Goal: Task Accomplishment & Management: Complete application form

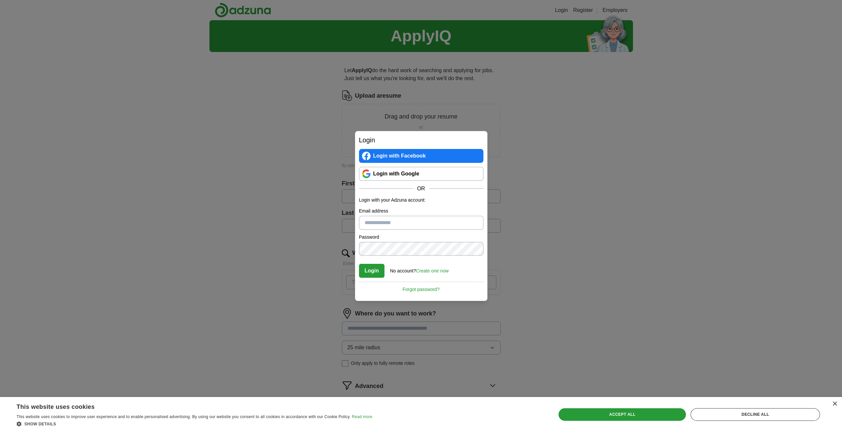
click at [424, 271] on link "Create one now" at bounding box center [432, 270] width 33 height 5
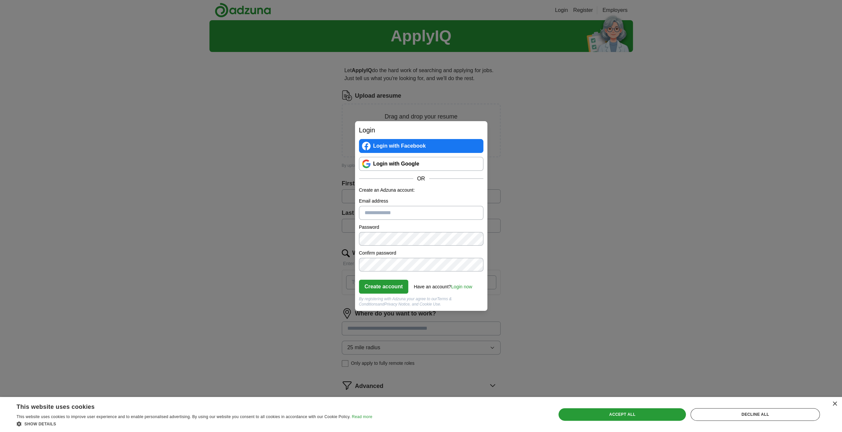
click at [405, 164] on link "Login with Google" at bounding box center [421, 164] width 124 height 14
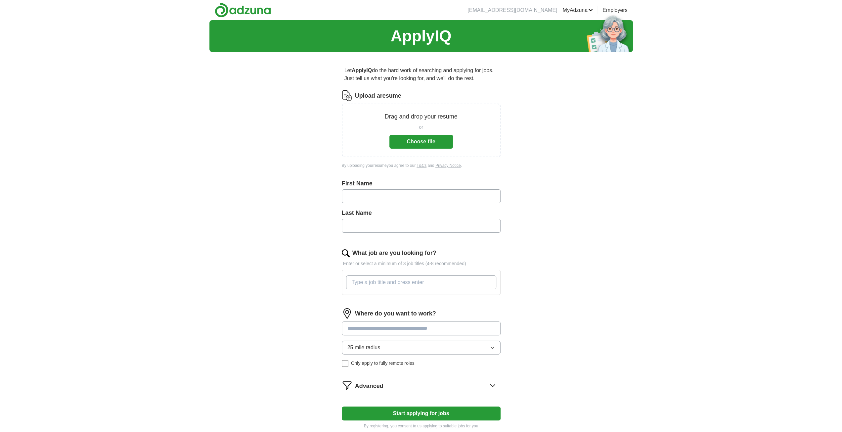
click at [440, 144] on button "Choose file" at bounding box center [422, 142] width 64 height 14
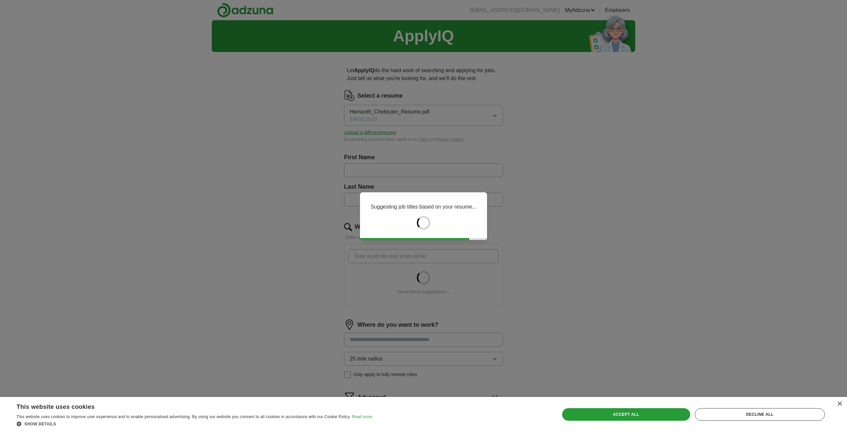
type input "*******"
type input "********"
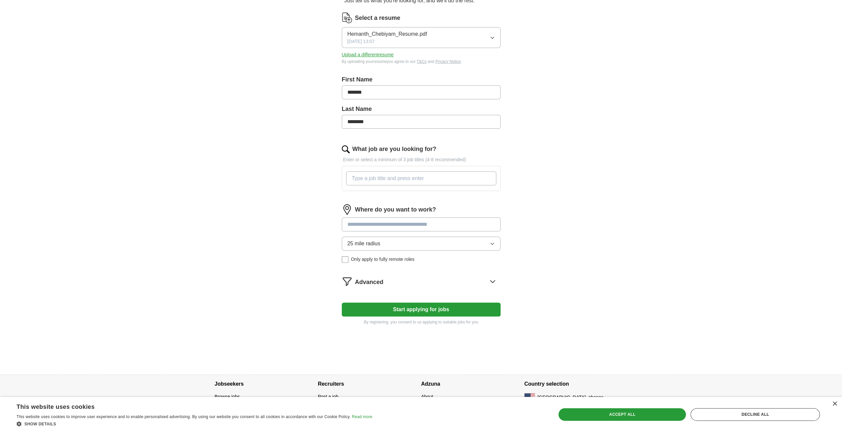
scroll to position [87, 0]
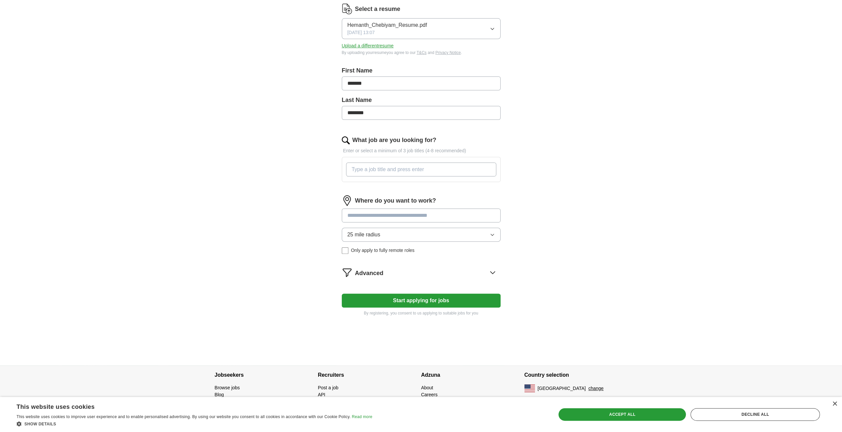
click at [388, 169] on input "What job are you looking for?" at bounding box center [421, 169] width 150 height 14
type input "Data Scientist"
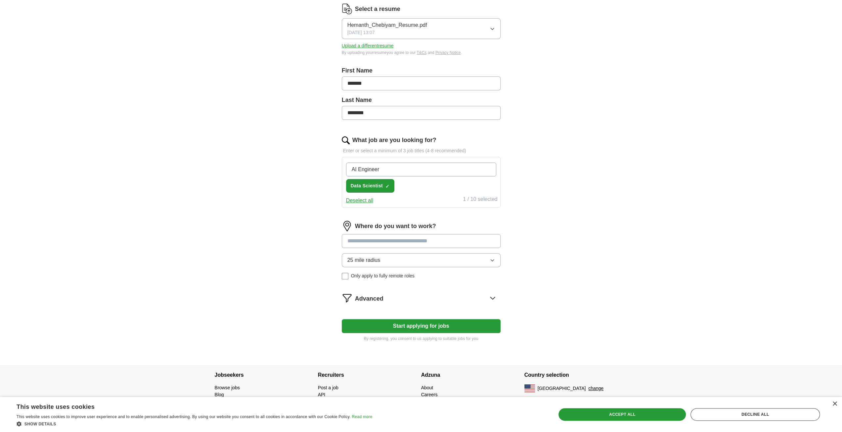
type input "AI Engineer"
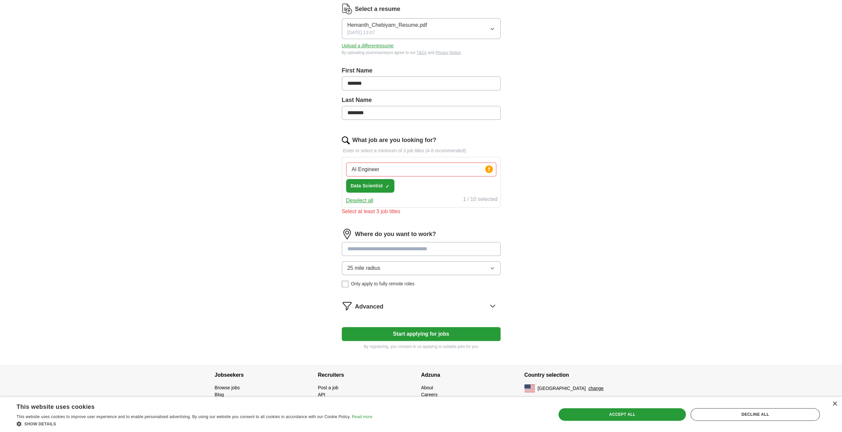
click at [391, 168] on input "AI Engineer" at bounding box center [421, 169] width 150 height 14
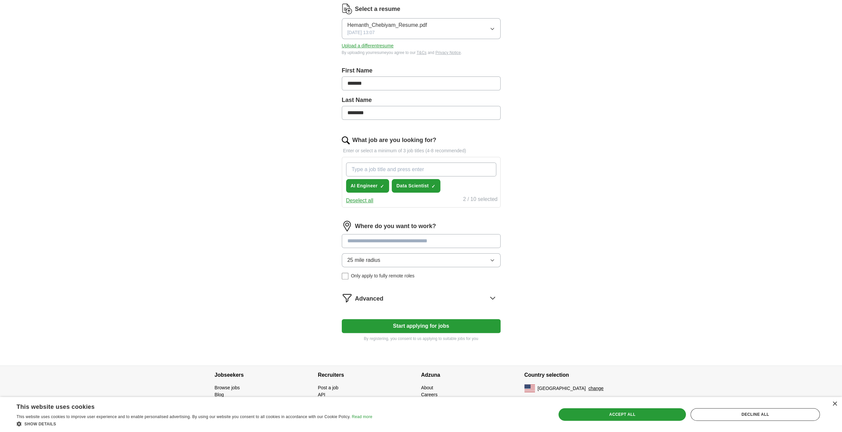
paste input "Machine Learning Engineer"
type input "Machine Learning Engineer"
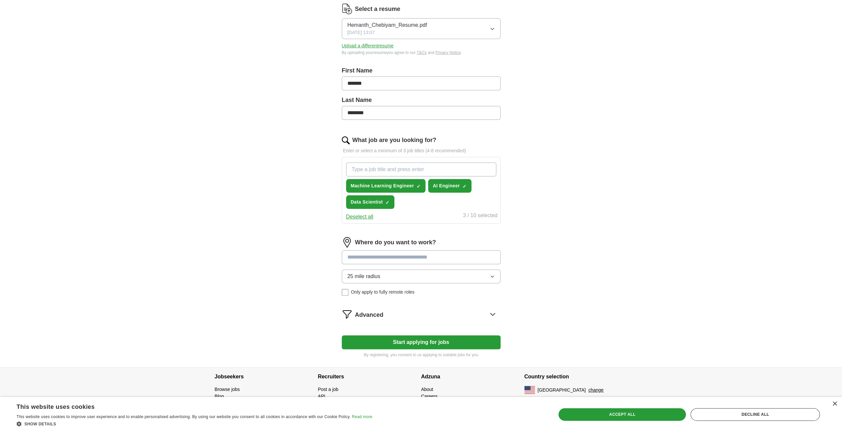
paste input "Data Engineer"
type input "Data Engineer"
paste input "Software Engineer - AI/ML"
type input "Software Engineer - AI/ML"
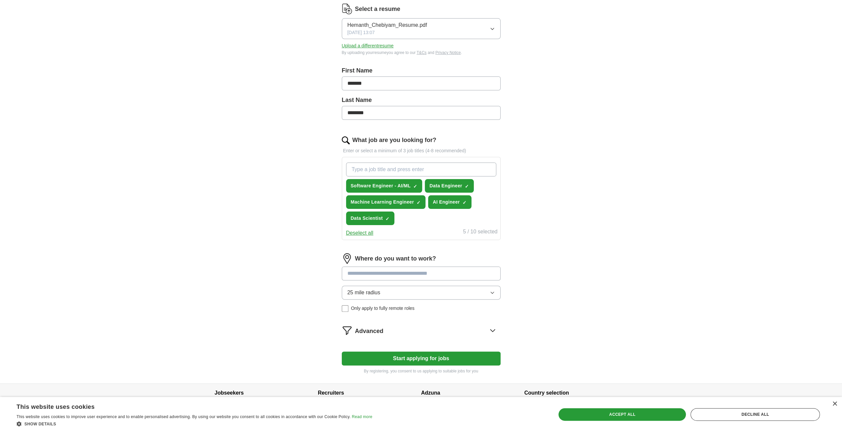
paste input "Research Engineer"
type input "Research Engineer"
type input "Data Analyst"
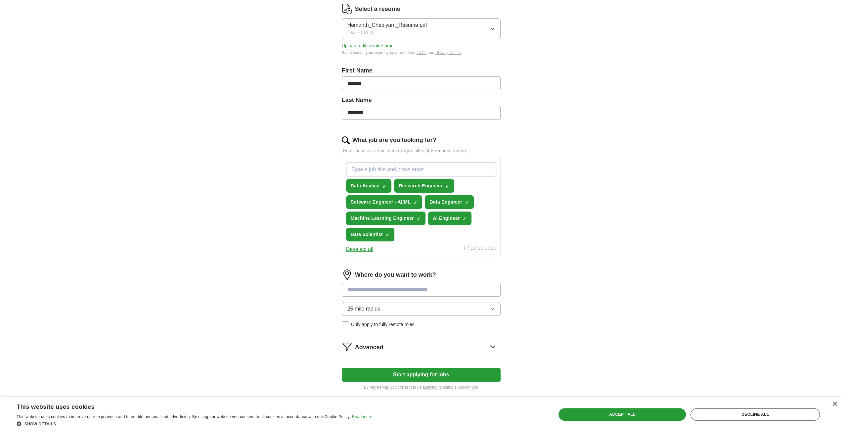
paste input "Solutions Engineer"
type input "Solutions Engineer"
paste input "Analytics Engineer"
type input "Analytics Engineer"
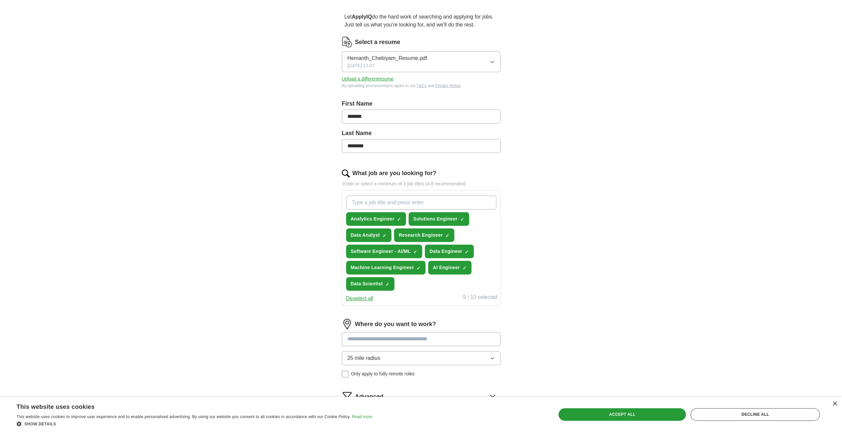
scroll to position [135, 0]
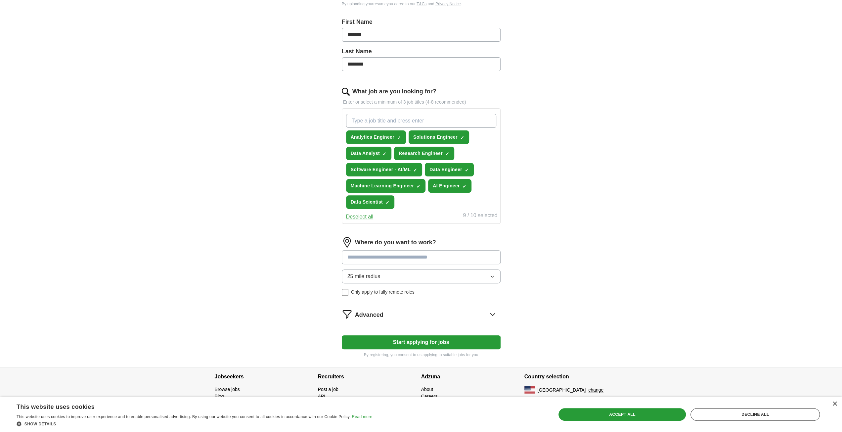
click at [377, 255] on input at bounding box center [421, 257] width 159 height 14
type input "******"
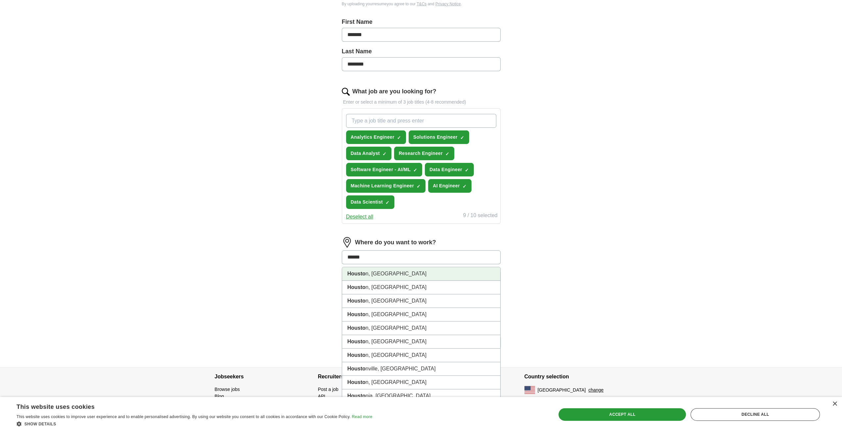
click at [375, 271] on li "Housto n, TX" at bounding box center [421, 274] width 158 height 14
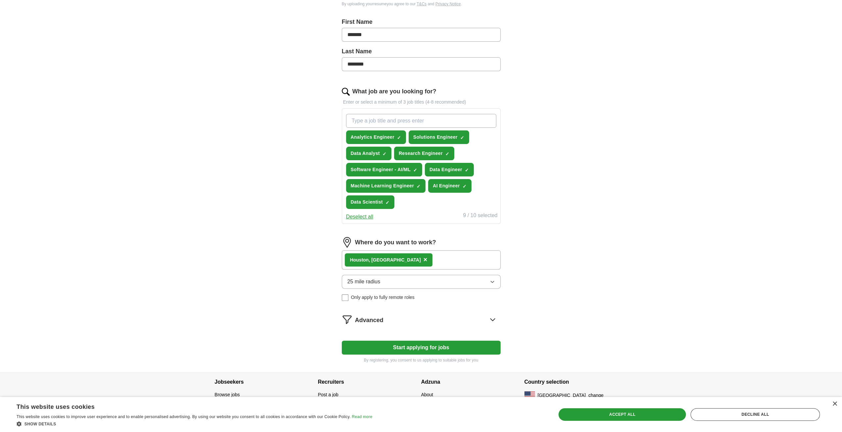
click at [405, 260] on div "Housto n, TX ×" at bounding box center [421, 259] width 159 height 19
click at [392, 285] on button "25 mile radius" at bounding box center [421, 282] width 159 height 14
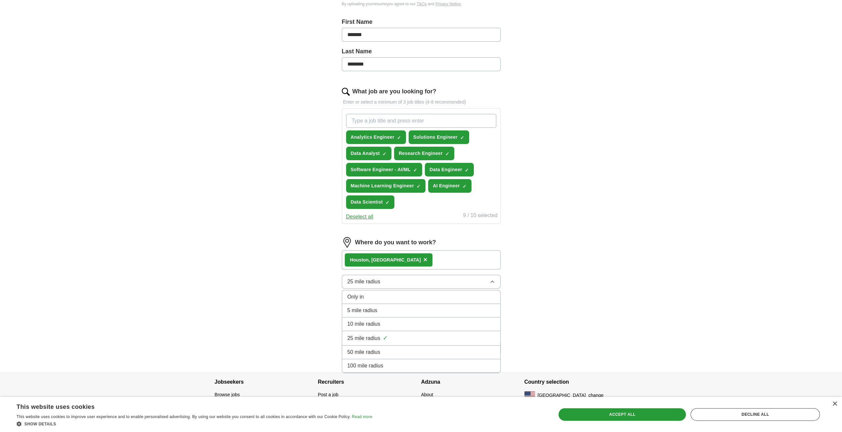
click at [382, 362] on span "100 mile radius" at bounding box center [365, 366] width 36 height 8
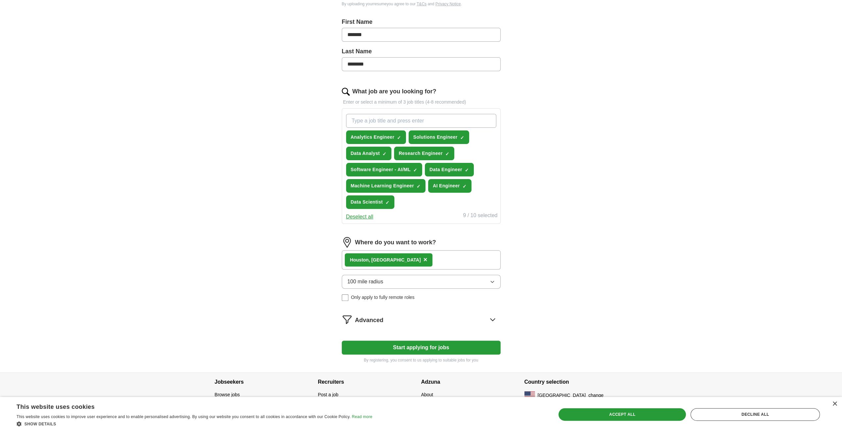
click at [373, 316] on span "Advanced" at bounding box center [369, 320] width 28 height 9
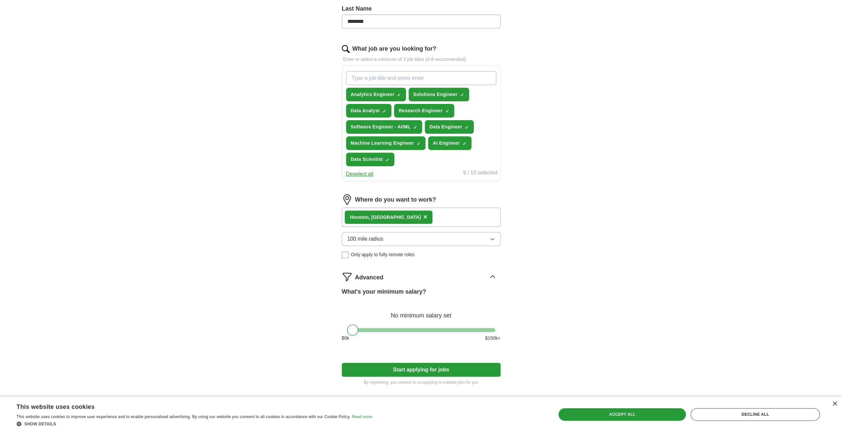
scroll to position [206, 0]
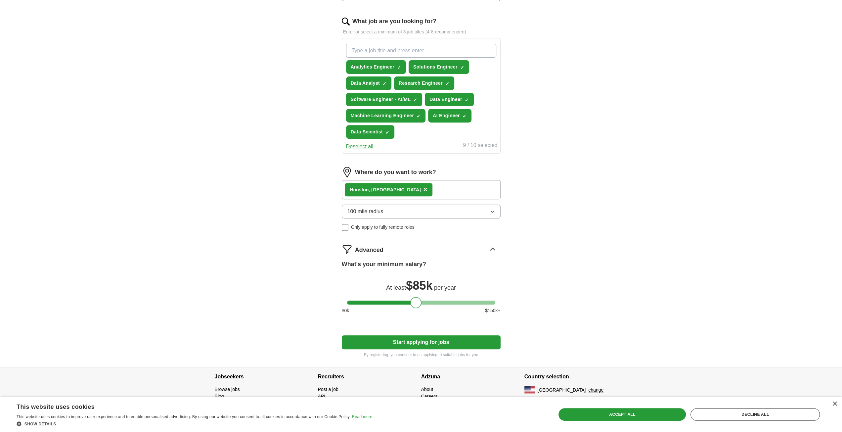
drag, startPoint x: 351, startPoint y: 301, endPoint x: 414, endPoint y: 300, distance: 63.2
click at [414, 300] on div at bounding box center [415, 302] width 11 height 11
click at [468, 335] on button "Start applying for jobs" at bounding box center [421, 342] width 159 height 14
select select "**"
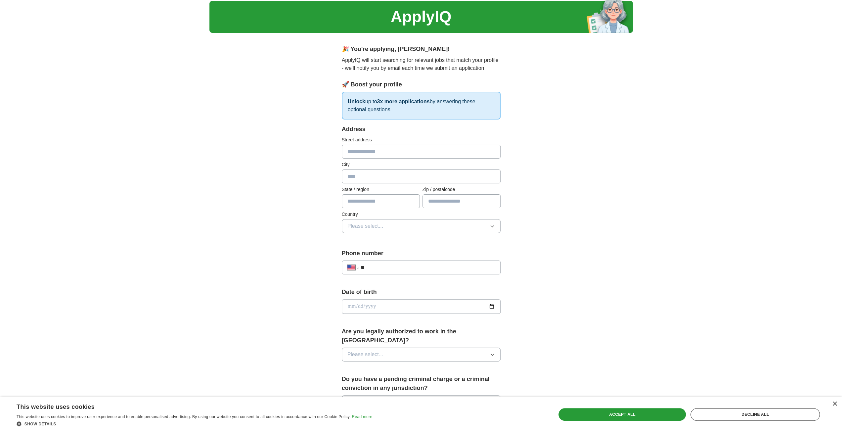
scroll to position [66, 0]
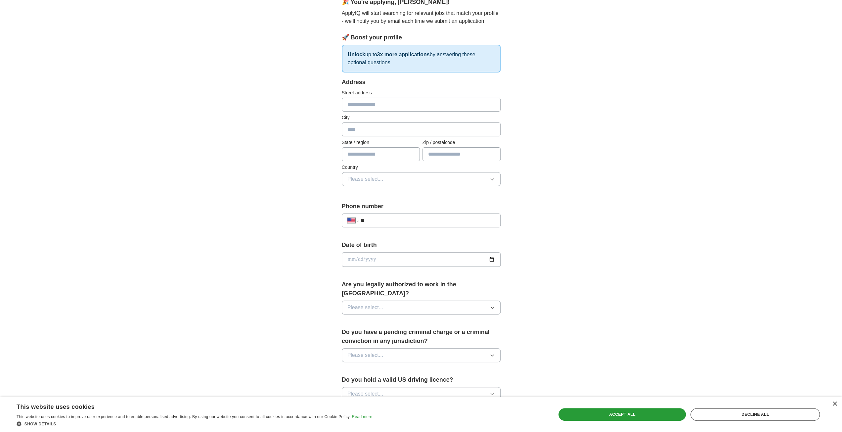
click at [385, 106] on input "text" at bounding box center [421, 105] width 159 height 14
type input "**********"
type input "*******"
type input "*****"
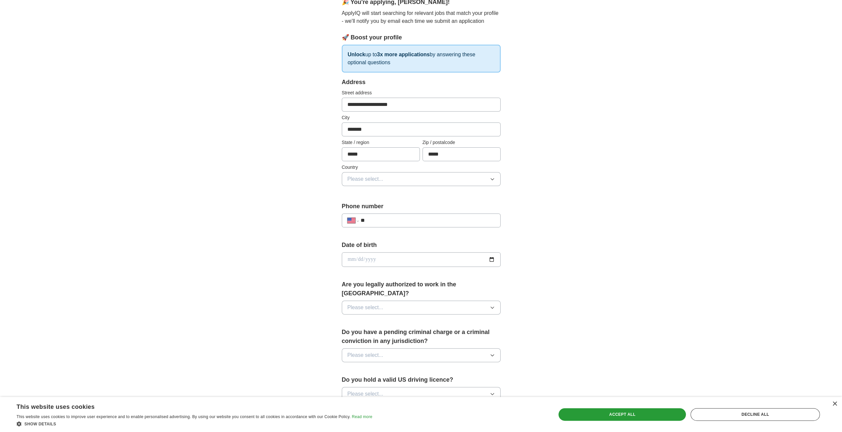
click at [396, 182] on button "Please select..." at bounding box center [421, 179] width 159 height 14
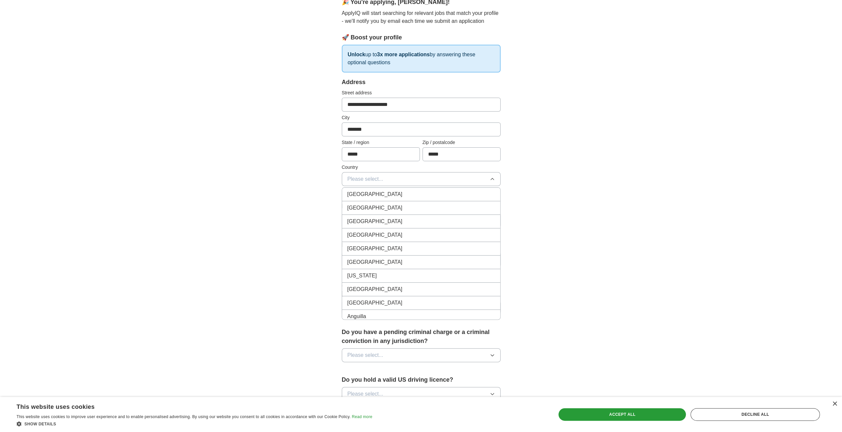
click at [384, 208] on div "United States" at bounding box center [421, 208] width 148 height 8
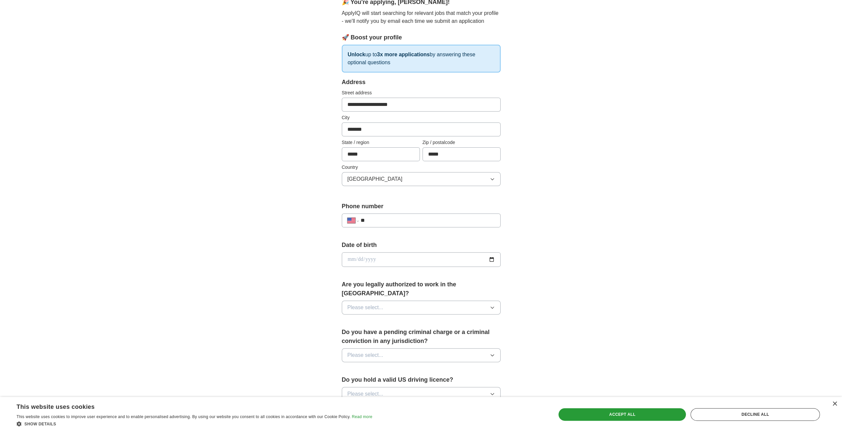
click at [381, 218] on input "**" at bounding box center [427, 220] width 134 height 8
type input "**********"
click at [496, 257] on input "date" at bounding box center [421, 259] width 159 height 15
click at [490, 259] on input "date" at bounding box center [421, 259] width 159 height 15
type input "**********"
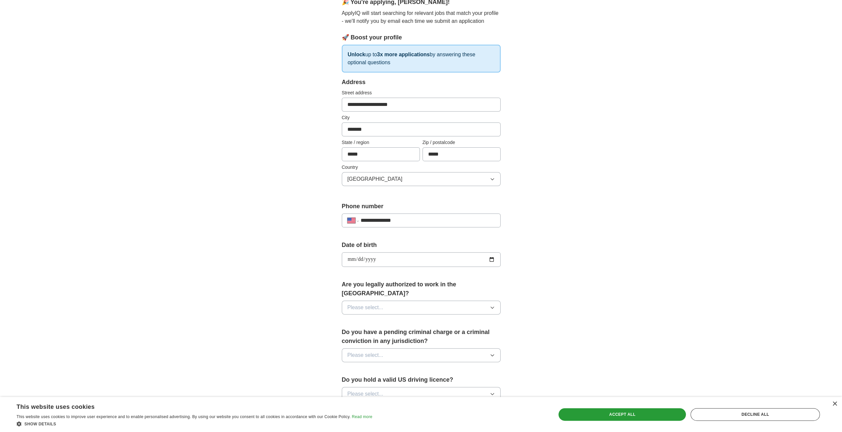
click at [395, 301] on button "Please select..." at bounding box center [421, 308] width 159 height 14
click at [388, 319] on div "Yes" at bounding box center [421, 323] width 148 height 8
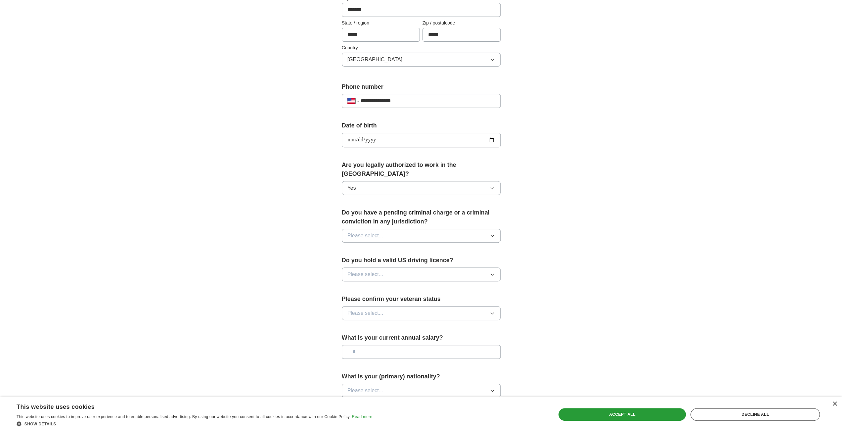
scroll to position [232, 0]
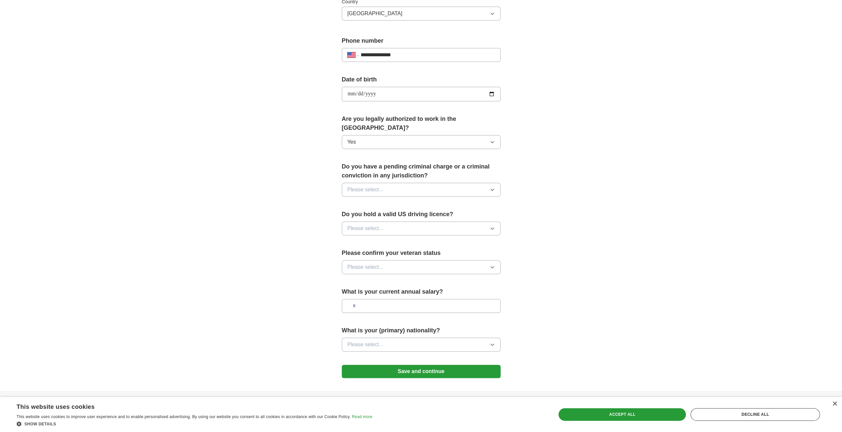
click at [394, 183] on button "Please select..." at bounding box center [421, 190] width 159 height 14
click at [385, 214] on div "No" at bounding box center [421, 218] width 148 height 8
click at [383, 221] on button "Please select..." at bounding box center [421, 228] width 159 height 14
click at [377, 237] on li "Yes" at bounding box center [421, 244] width 158 height 14
click at [379, 263] on span "Please select..." at bounding box center [365, 267] width 36 height 8
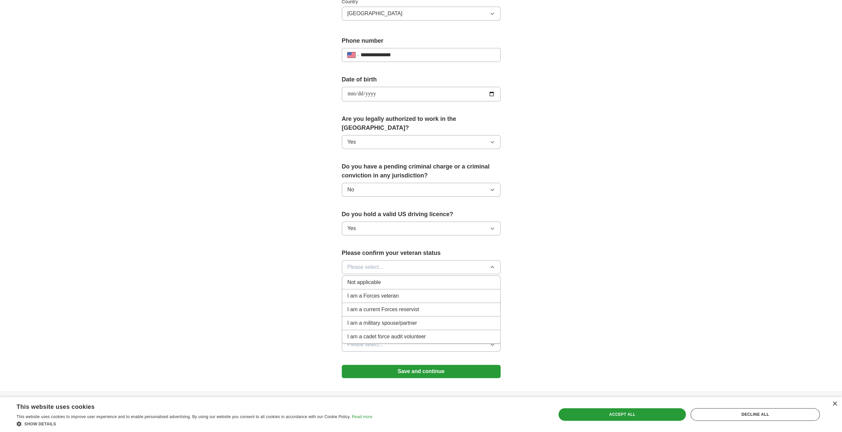
click at [379, 278] on span "Not applicable" at bounding box center [363, 282] width 33 height 8
click at [380, 299] on input "text" at bounding box center [421, 306] width 159 height 14
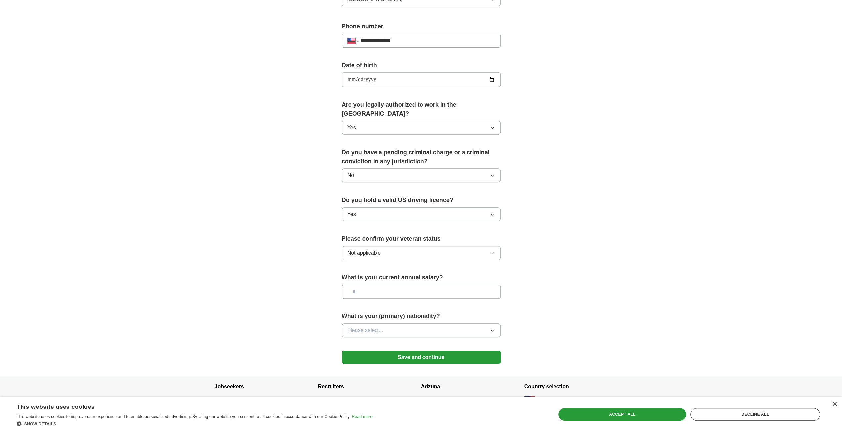
click at [379, 326] on span "Please select..." at bounding box center [365, 330] width 36 height 8
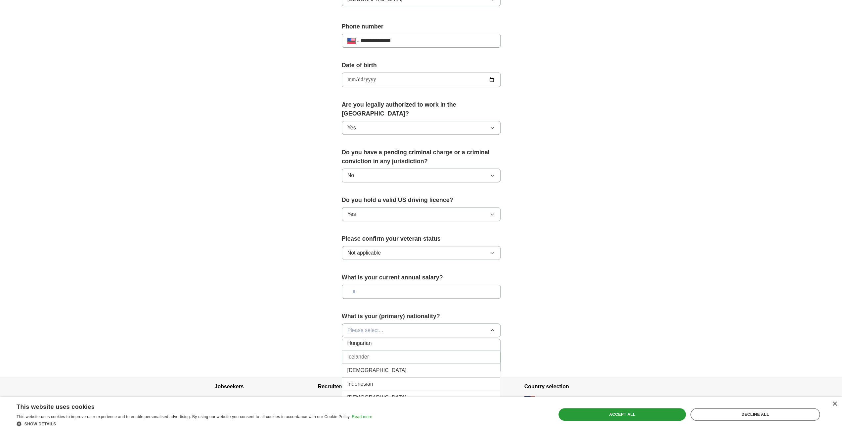
scroll to position [1059, 0]
click at [377, 368] on div "Indian" at bounding box center [421, 372] width 148 height 8
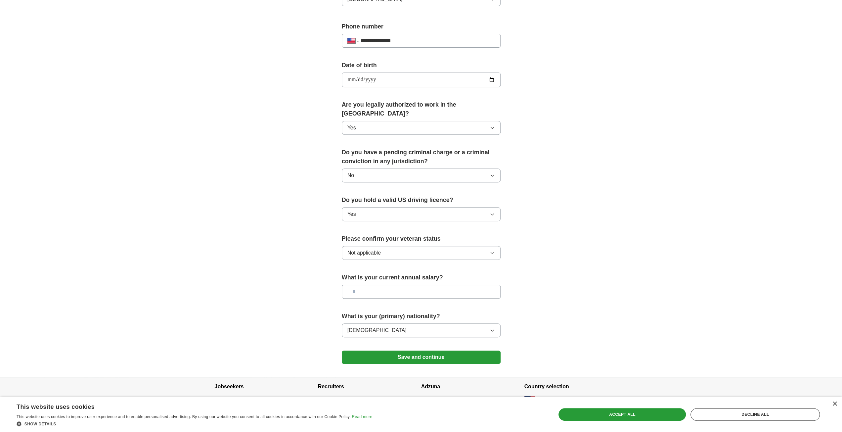
click at [419, 350] on button "Save and continue" at bounding box center [421, 356] width 159 height 13
